Goal: Use online tool/utility: Utilize a website feature to perform a specific function

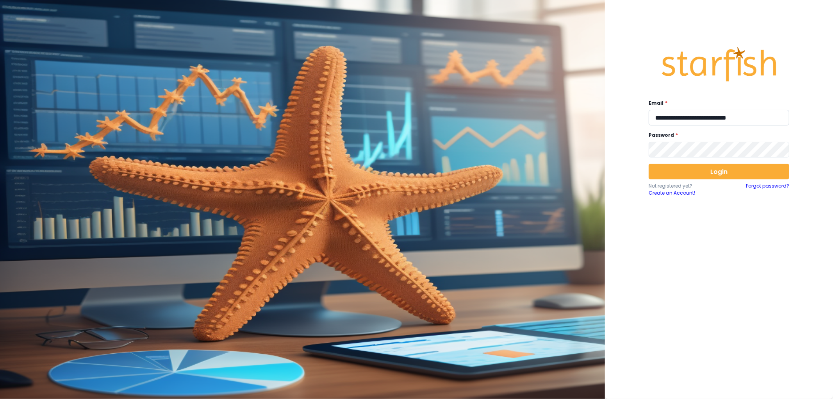
click at [736, 122] on input "**********" at bounding box center [718, 118] width 141 height 16
type input "**********"
click at [707, 169] on button "Login" at bounding box center [718, 172] width 141 height 16
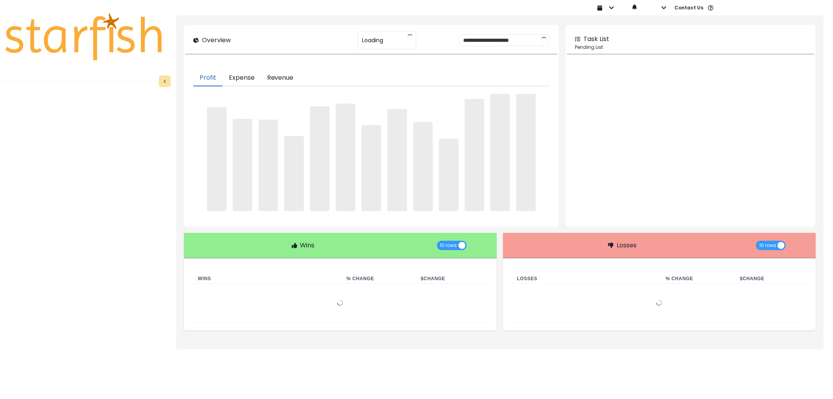
type input "********"
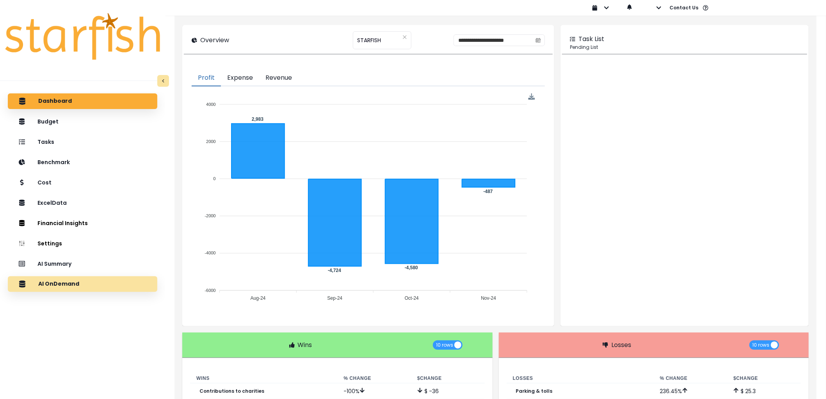
click at [89, 278] on div "AI OnDemand" at bounding box center [82, 284] width 137 height 16
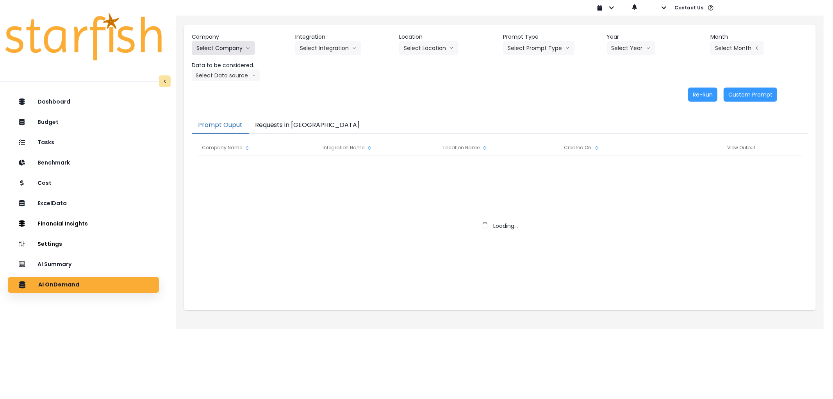
click at [223, 46] on button "Select Company" at bounding box center [223, 48] width 63 height 14
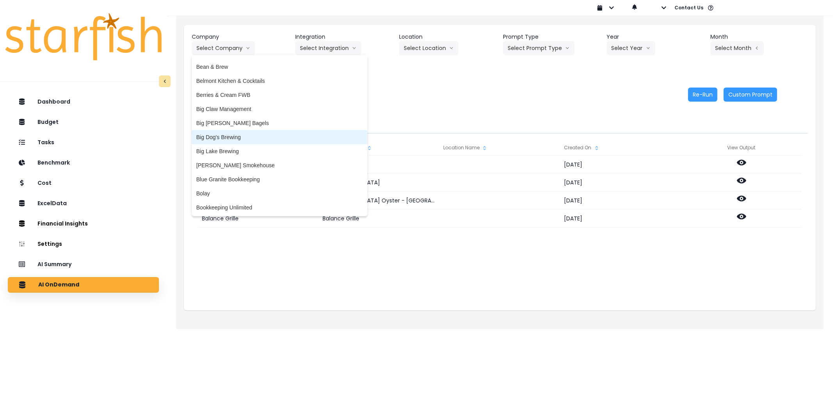
scroll to position [87, 0]
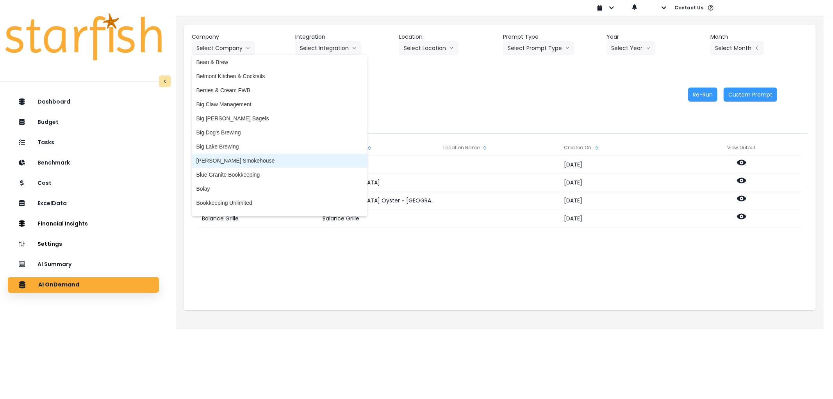
click at [243, 166] on li "[PERSON_NAME] Smokehouse" at bounding box center [280, 160] width 176 height 14
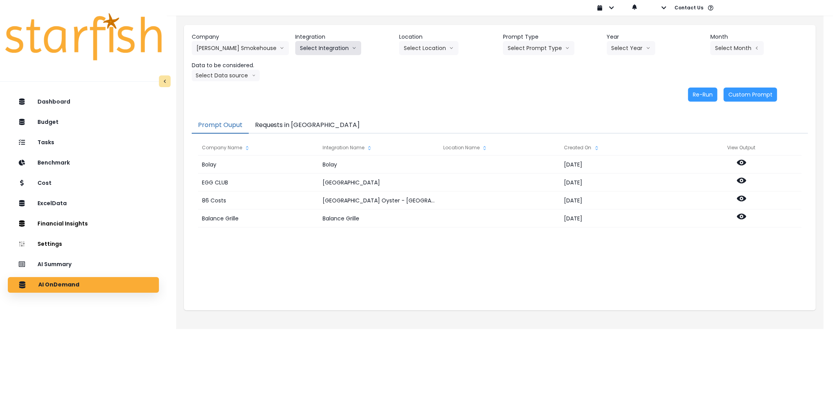
click at [331, 54] on button "Select Integration" at bounding box center [328, 48] width 66 height 14
click at [325, 63] on span "Quickbooks Online" at bounding box center [323, 65] width 46 height 8
click at [419, 49] on button "Select Location" at bounding box center [428, 48] width 59 height 14
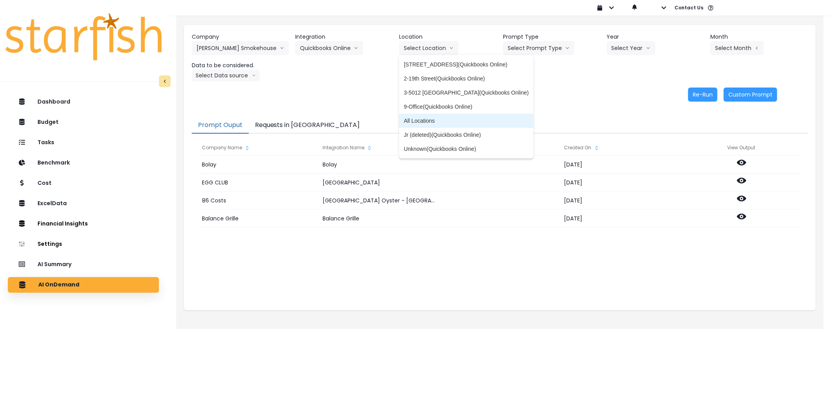
click at [431, 119] on span "All Locations" at bounding box center [466, 121] width 125 height 8
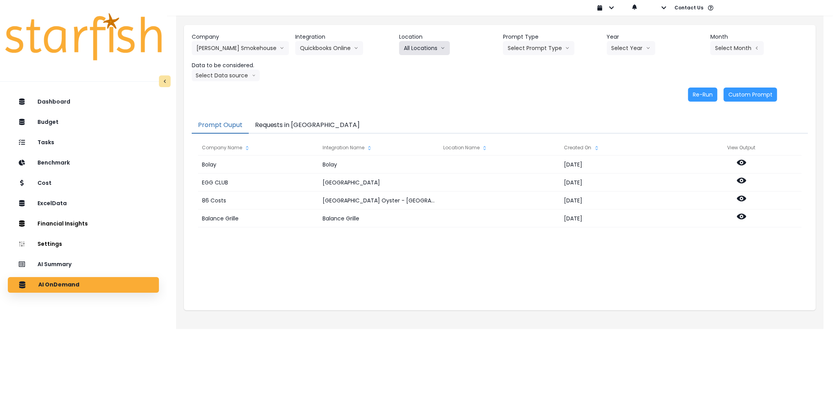
click at [436, 43] on button "All Locations" at bounding box center [424, 48] width 51 height 14
click at [545, 48] on button "Select Prompt Type" at bounding box center [538, 48] width 71 height 14
click at [522, 87] on li "Error Task" at bounding box center [529, 92] width 53 height 14
click at [625, 43] on button "Select Year" at bounding box center [631, 48] width 48 height 14
click at [610, 96] on li "2025" at bounding box center [617, 92] width 21 height 14
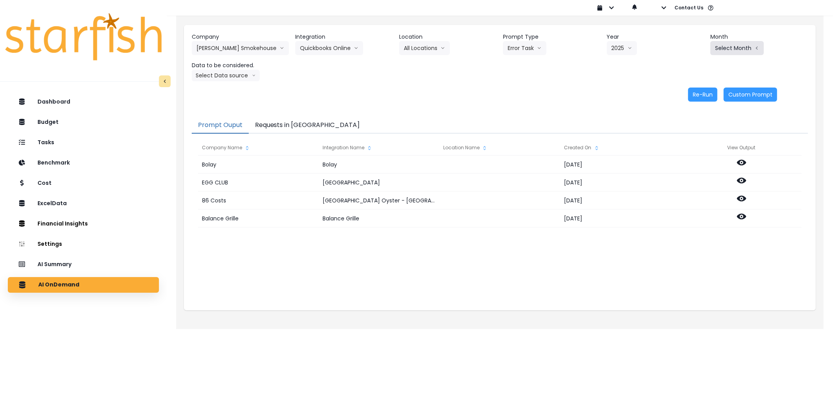
click at [757, 44] on icon "arrow left line" at bounding box center [756, 48] width 5 height 8
click at [690, 133] on span "July" at bounding box center [697, 135] width 15 height 8
click at [234, 76] on button "Select Data source" at bounding box center [226, 75] width 68 height 12
click at [233, 85] on li "Comparison overtime" at bounding box center [222, 91] width 61 height 14
click at [707, 92] on button "Re-Run" at bounding box center [702, 94] width 29 height 14
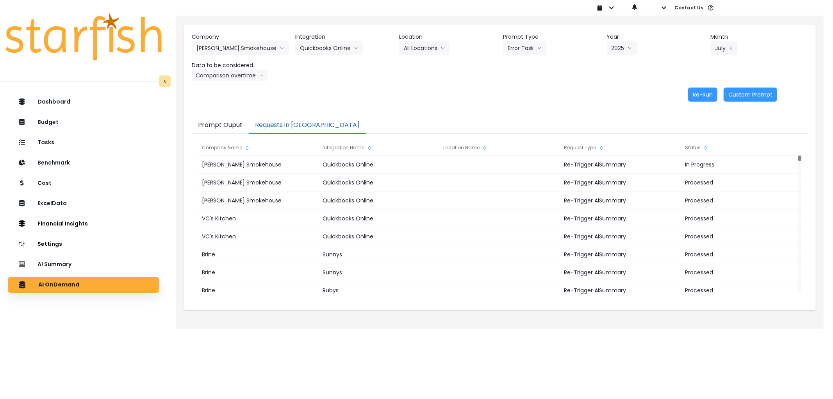
click at [293, 120] on button "Requests in [GEOGRAPHIC_DATA]" at bounding box center [308, 125] width 118 height 16
click at [239, 45] on button "[PERSON_NAME] Smokehouse" at bounding box center [240, 48] width 97 height 14
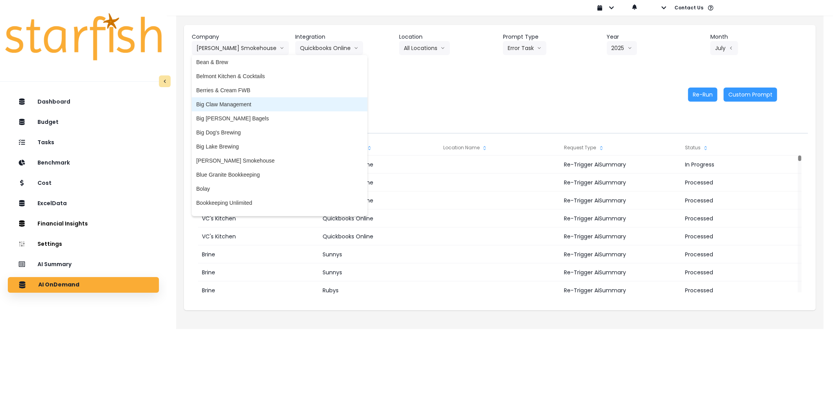
click at [262, 106] on span "Big Claw Management" at bounding box center [279, 104] width 166 height 8
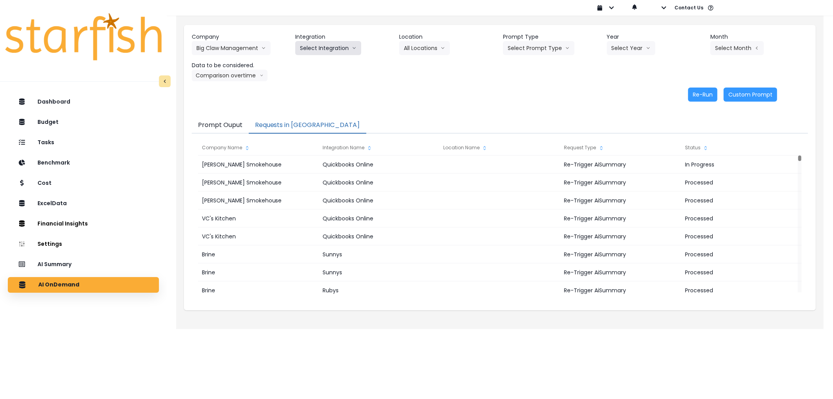
click at [317, 44] on button "Select Integration" at bounding box center [328, 48] width 66 height 14
click at [313, 66] on li "R365" at bounding box center [306, 64] width 22 height 14
click at [435, 50] on button "Select Location" at bounding box center [428, 48] width 59 height 14
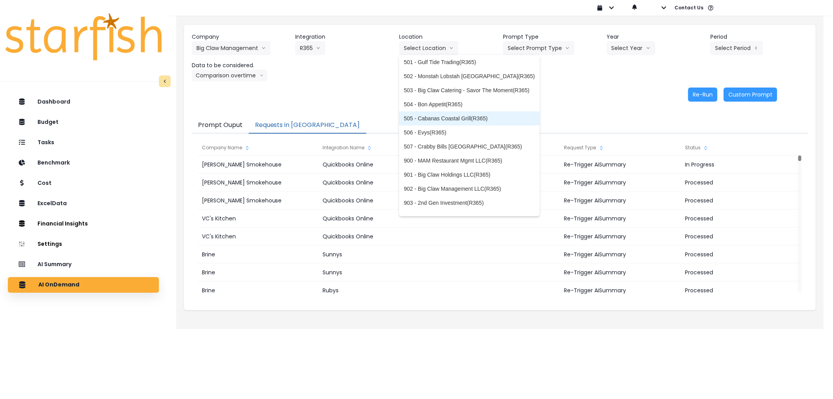
scroll to position [82, 0]
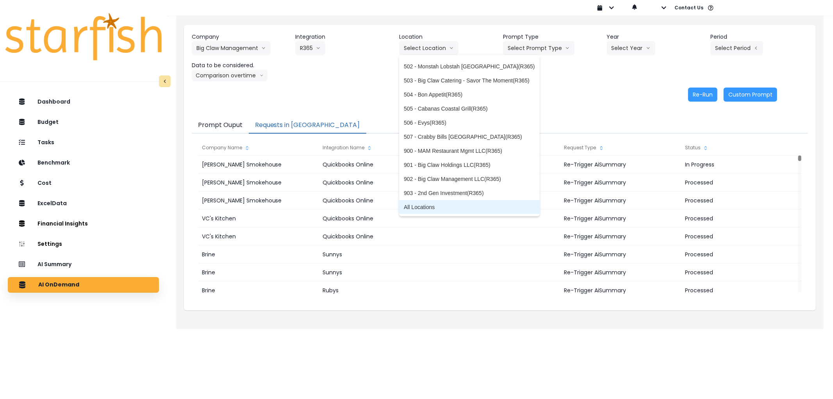
click at [427, 204] on span "All Locations" at bounding box center [469, 207] width 131 height 8
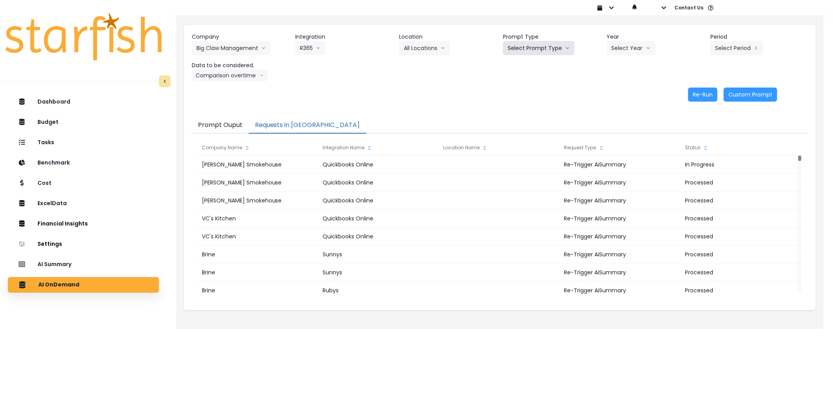
click at [557, 48] on button "Select Prompt Type" at bounding box center [538, 48] width 71 height 14
click at [525, 90] on span "Error Task" at bounding box center [530, 93] width 44 height 8
click at [631, 45] on button "Select Year" at bounding box center [631, 48] width 48 height 14
click at [616, 92] on span "2025" at bounding box center [617, 93] width 12 height 8
click at [742, 43] on button "Select Period" at bounding box center [736, 48] width 53 height 14
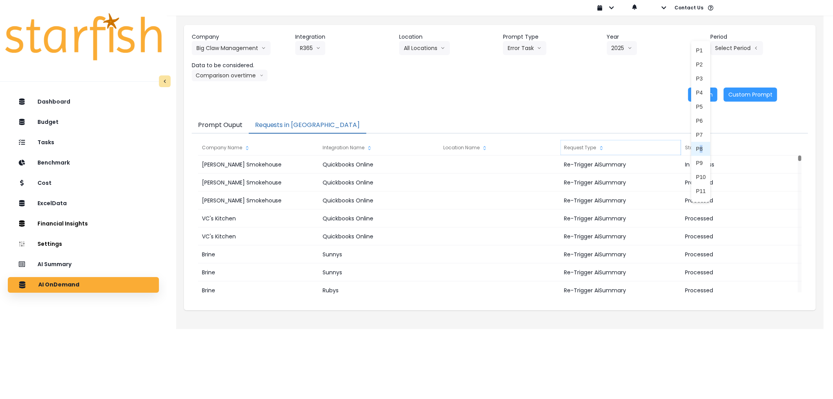
drag, startPoint x: 695, startPoint y: 149, endPoint x: 671, endPoint y: 141, distance: 26.1
click at [696, 149] on span "P8" at bounding box center [701, 149] width 10 height 8
click at [701, 92] on button "Re-Run" at bounding box center [702, 94] width 29 height 14
